Goal: Answer question/provide support

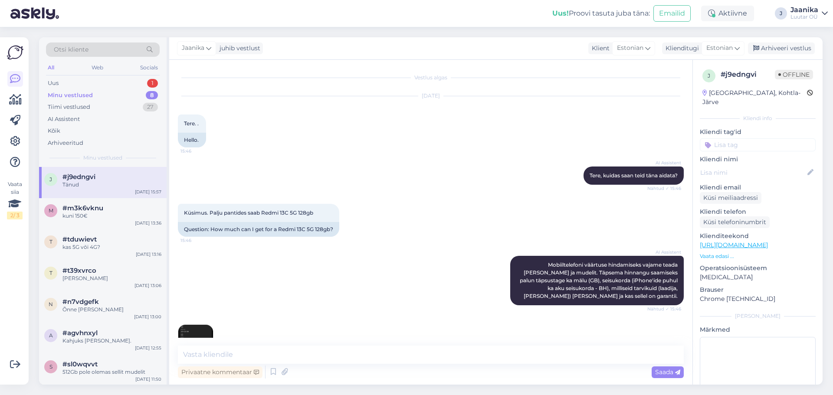
scroll to position [331, 0]
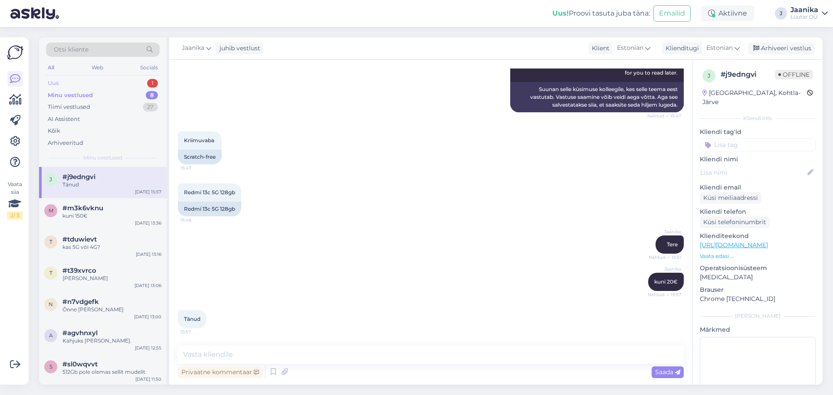
click at [71, 79] on div "Uus 1" at bounding box center [103, 83] width 114 height 12
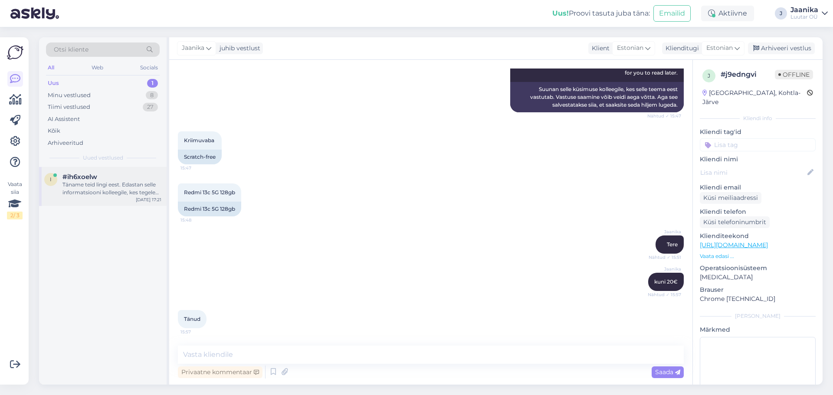
click at [80, 193] on div "Täname teid lingi eest. Edastan selle informatsiooni kolleegile, kes tegeleb hi…" at bounding box center [111, 189] width 99 height 16
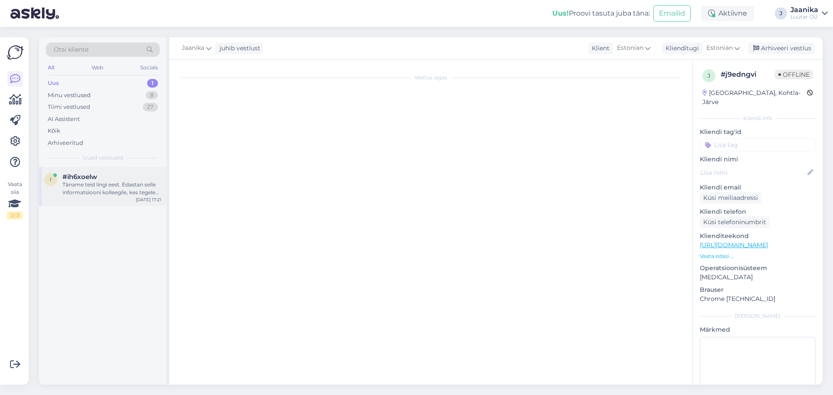
scroll to position [338, 0]
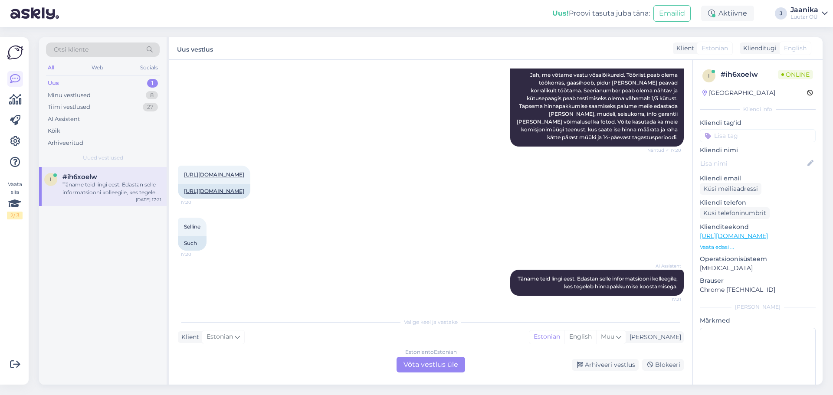
click at [425, 359] on div "Estonian to Estonian Võta vestlus üle" at bounding box center [431, 365] width 69 height 16
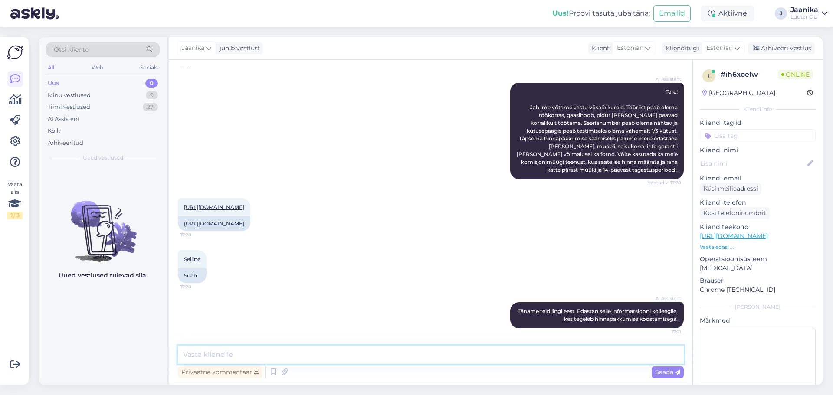
click at [336, 354] on textarea at bounding box center [431, 355] width 506 height 18
type textarea "Tere!"
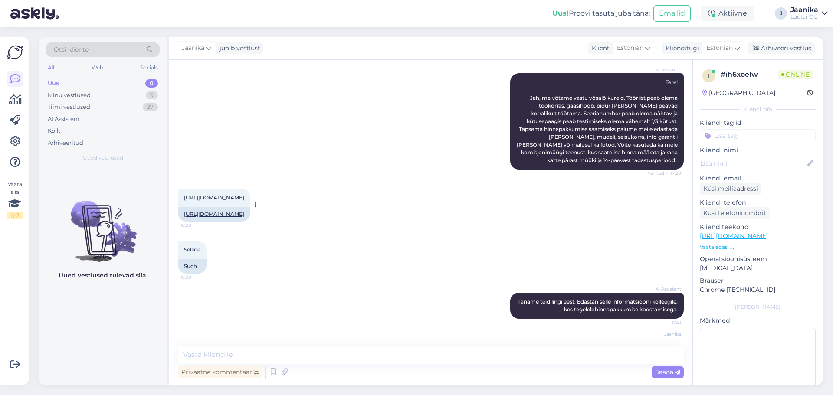
click at [244, 201] on link "[URL][DOMAIN_NAME]" at bounding box center [214, 197] width 60 height 7
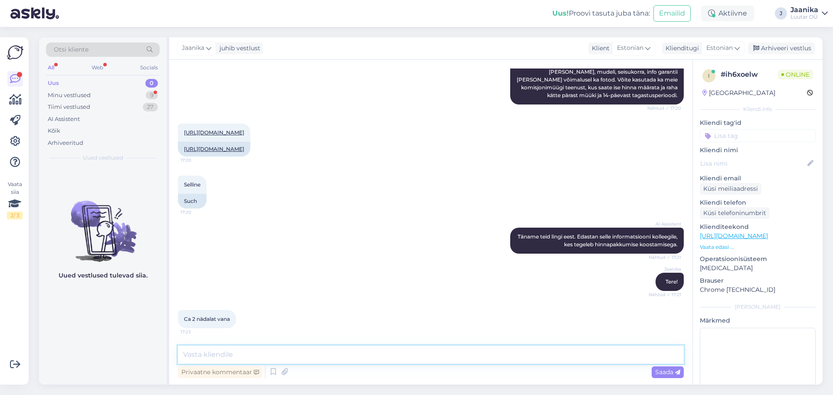
click at [274, 354] on textarea at bounding box center [431, 355] width 506 height 18
click at [258, 352] on textarea at bounding box center [431, 355] width 506 height 18
type textarea "kuni 200€"
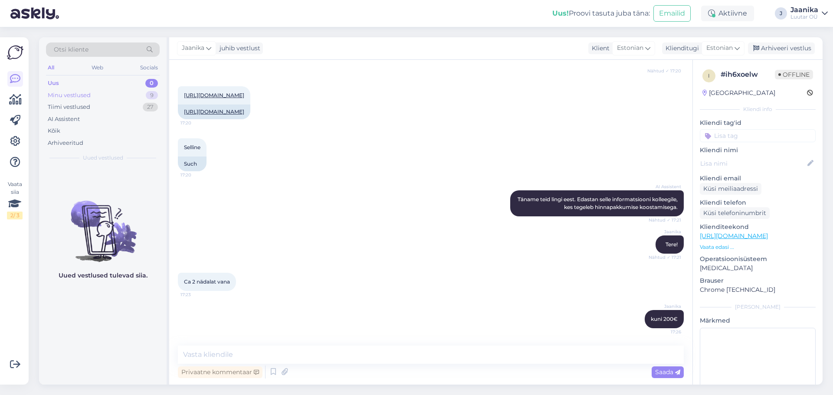
click at [73, 96] on div "Minu vestlused" at bounding box center [69, 95] width 43 height 9
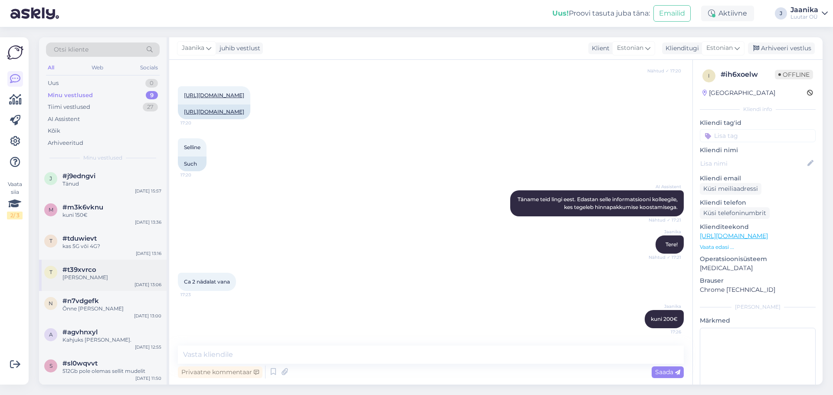
scroll to position [63, 0]
click at [83, 360] on span "#agb015p8" at bounding box center [80, 364] width 37 height 8
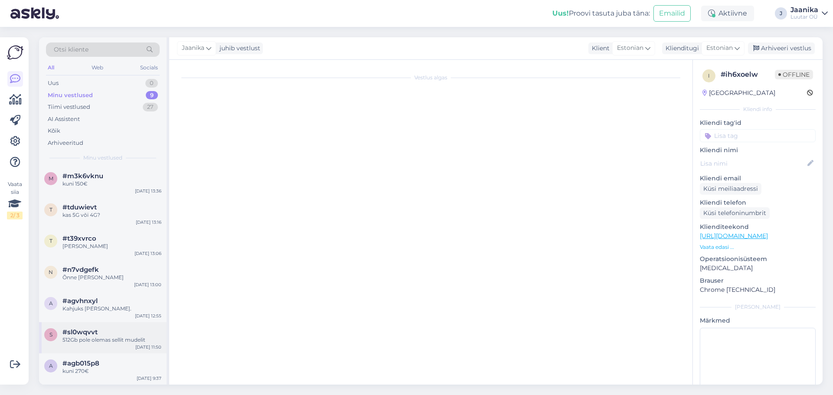
scroll to position [57, 0]
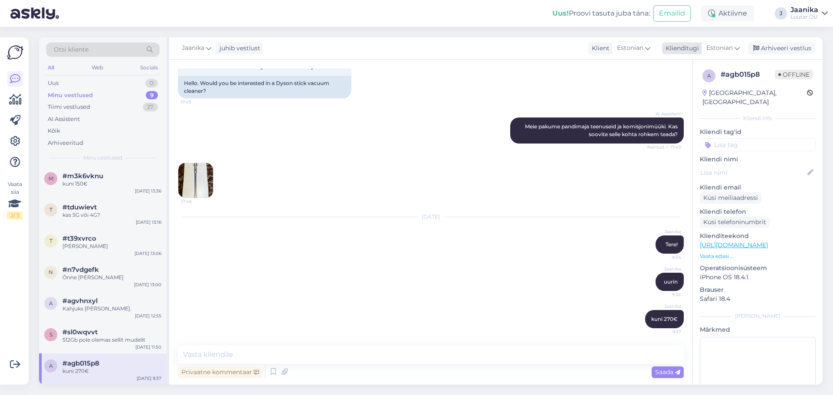
click at [800, 43] on div "Arhiveeri vestlus" at bounding box center [781, 49] width 67 height 12
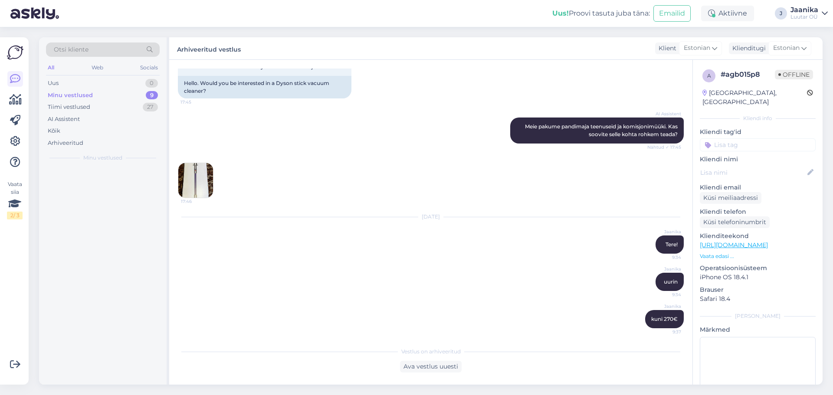
scroll to position [0, 0]
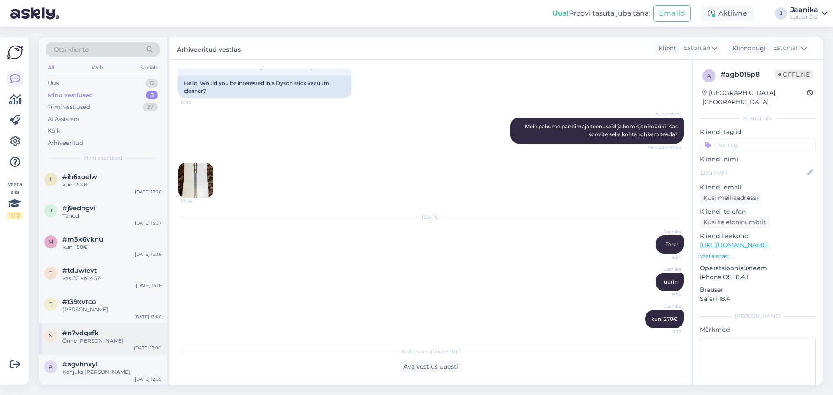
click at [62, 335] on div "n #n7vdgefk Õnne [PERSON_NAME]" at bounding box center [102, 337] width 117 height 16
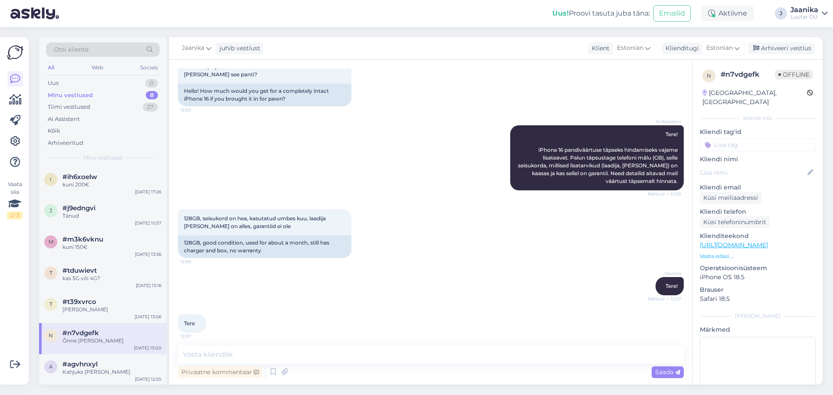
scroll to position [248, 0]
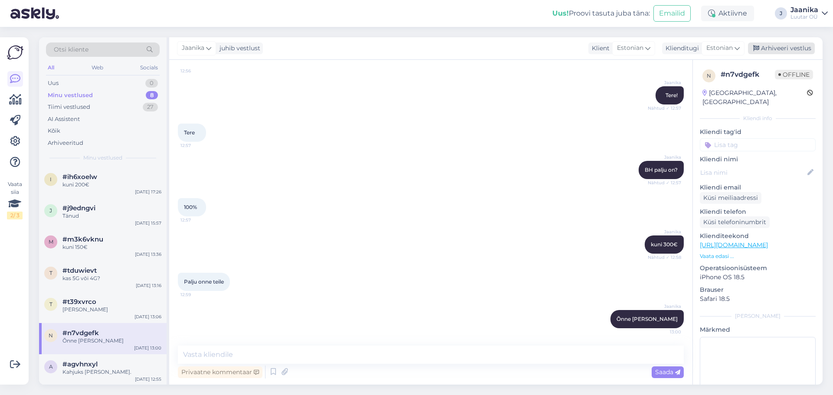
click at [776, 43] on div "Arhiveeri vestlus" at bounding box center [781, 49] width 67 height 12
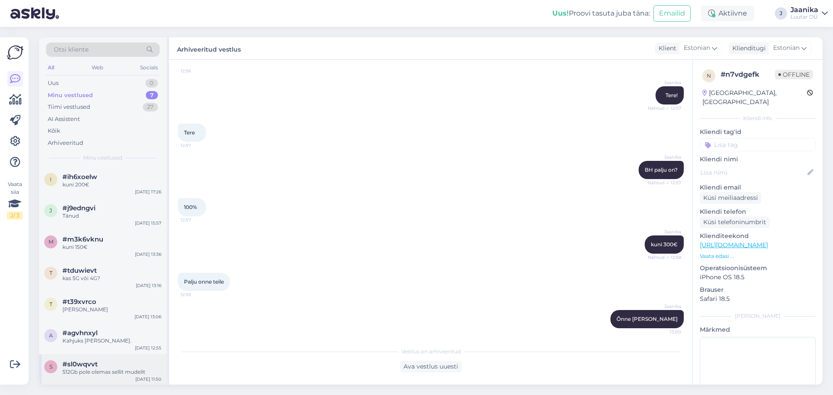
click at [83, 358] on div "s #sl0wqvvt 512Gb pole olemas sellit mudelit [DATE] 11:50" at bounding box center [103, 369] width 128 height 31
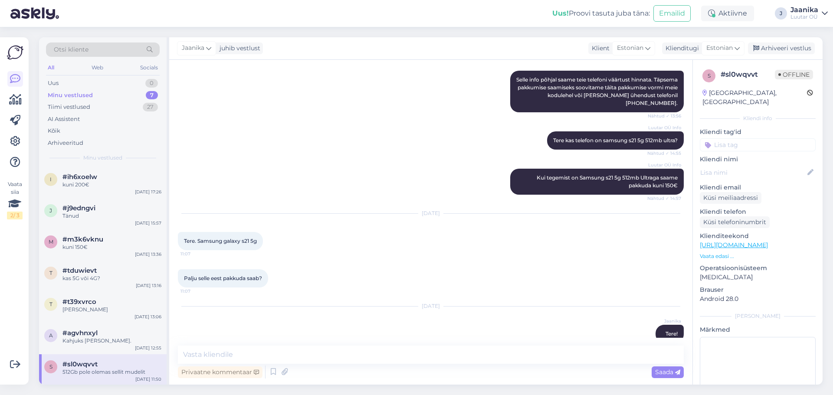
scroll to position [761, 0]
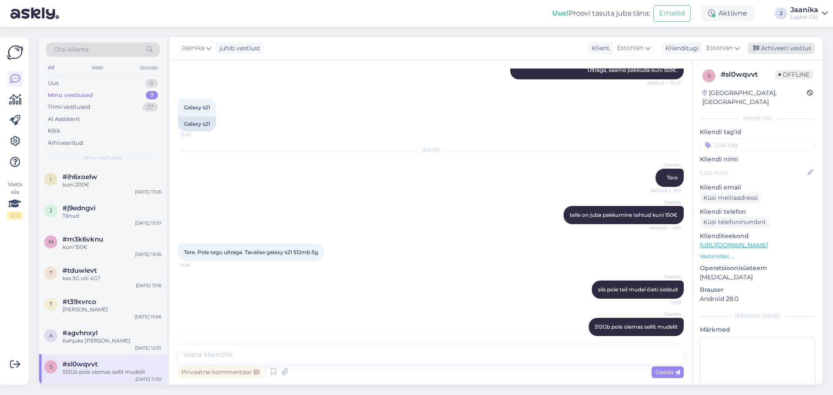
click at [761, 47] on div "Arhiveeri vestlus" at bounding box center [781, 49] width 67 height 12
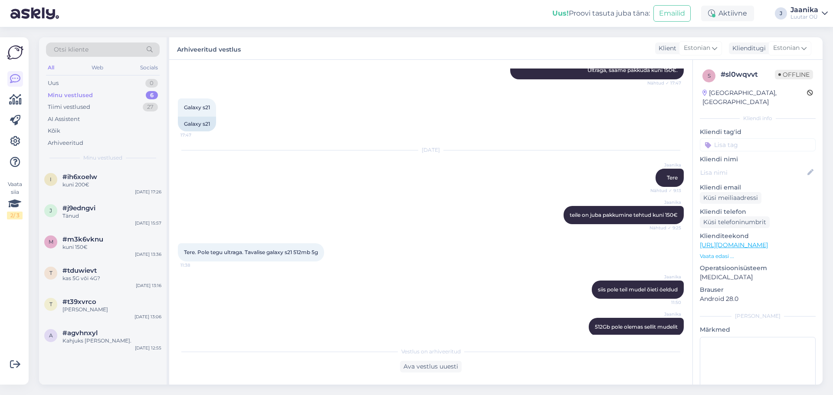
click at [810, 15] on div "Luutar OÜ" at bounding box center [804, 16] width 28 height 7
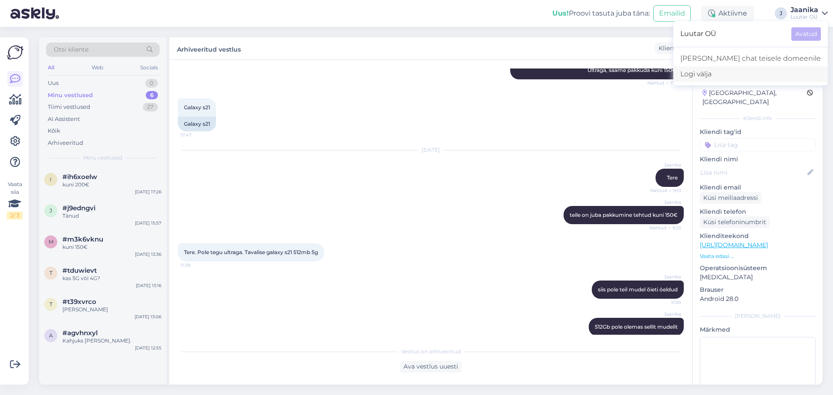
click at [764, 71] on div "Logi välja" at bounding box center [750, 74] width 154 height 16
